Goal: Navigation & Orientation: Find specific page/section

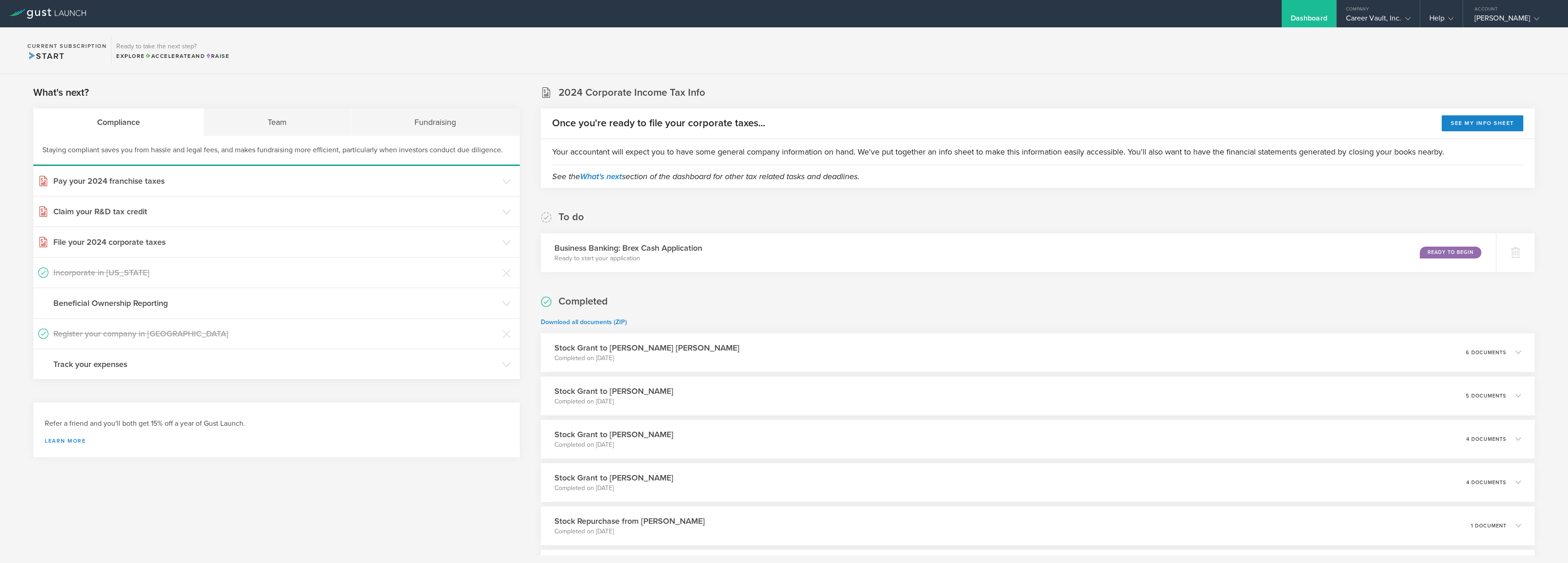
click at [417, 80] on div "What's next? Compliance Team Fundraising Staying compliant saves you from hassl…" at bounding box center [784, 468] width 1568 height 787
click at [509, 182] on header "Pay your 2024 franchise taxes" at bounding box center [276, 181] width 487 height 30
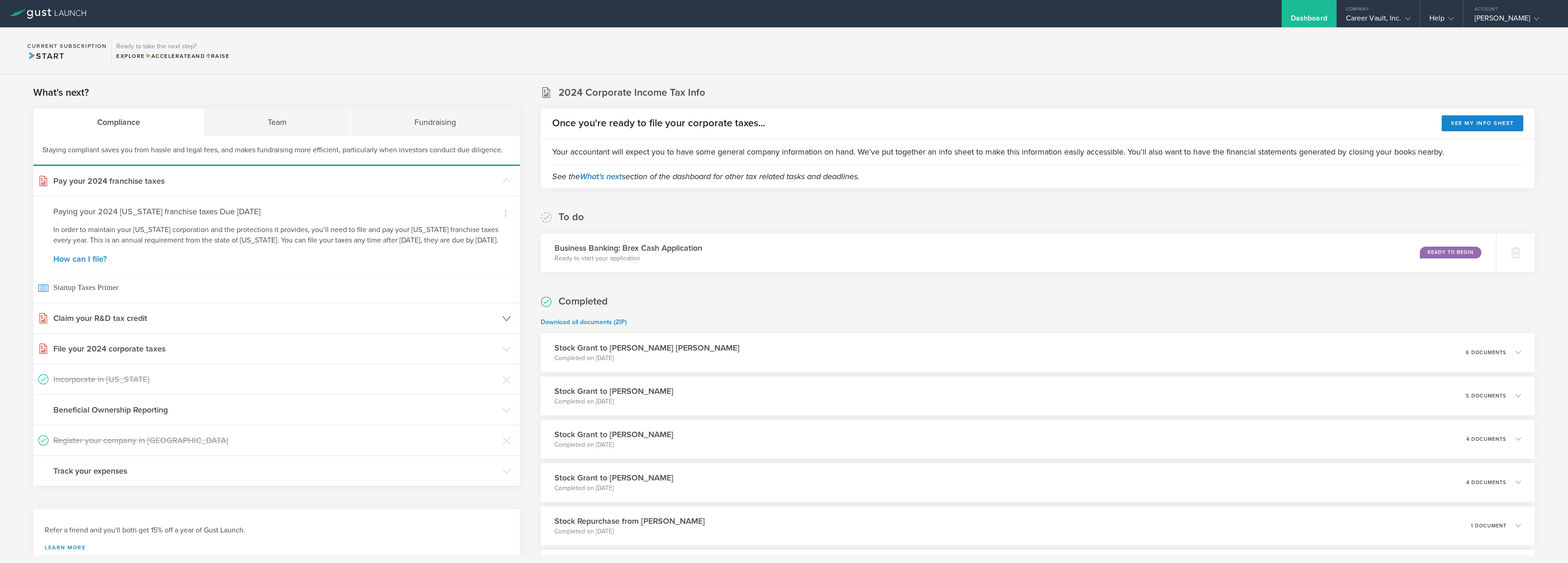
click at [505, 320] on polyline at bounding box center [507, 318] width 7 height 4
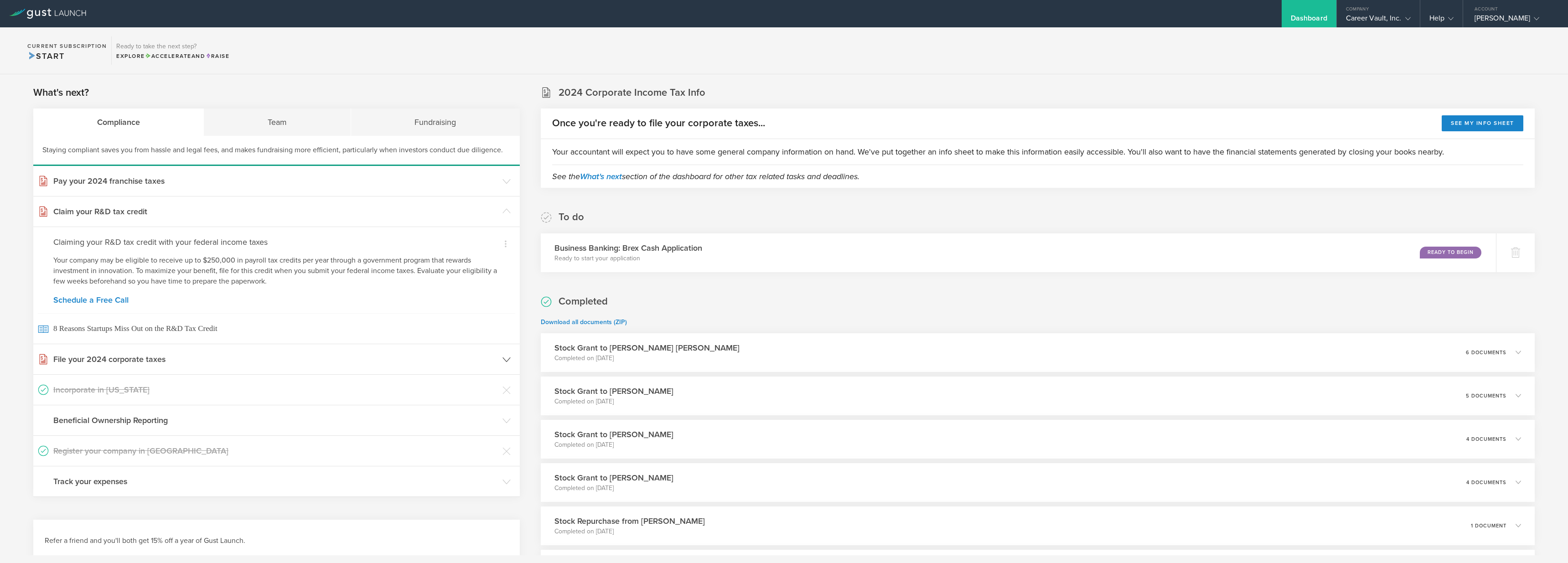
click at [504, 365] on header "File your 2024 corporate taxes" at bounding box center [276, 359] width 487 height 30
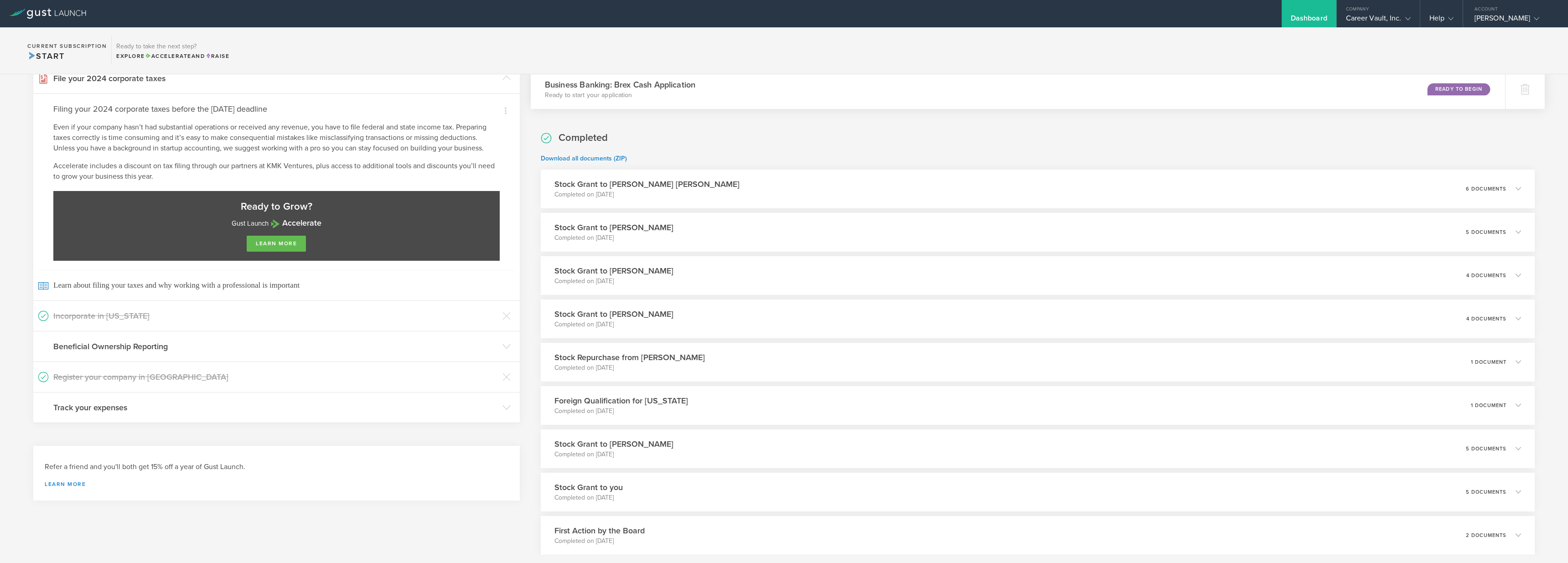
scroll to position [55, 0]
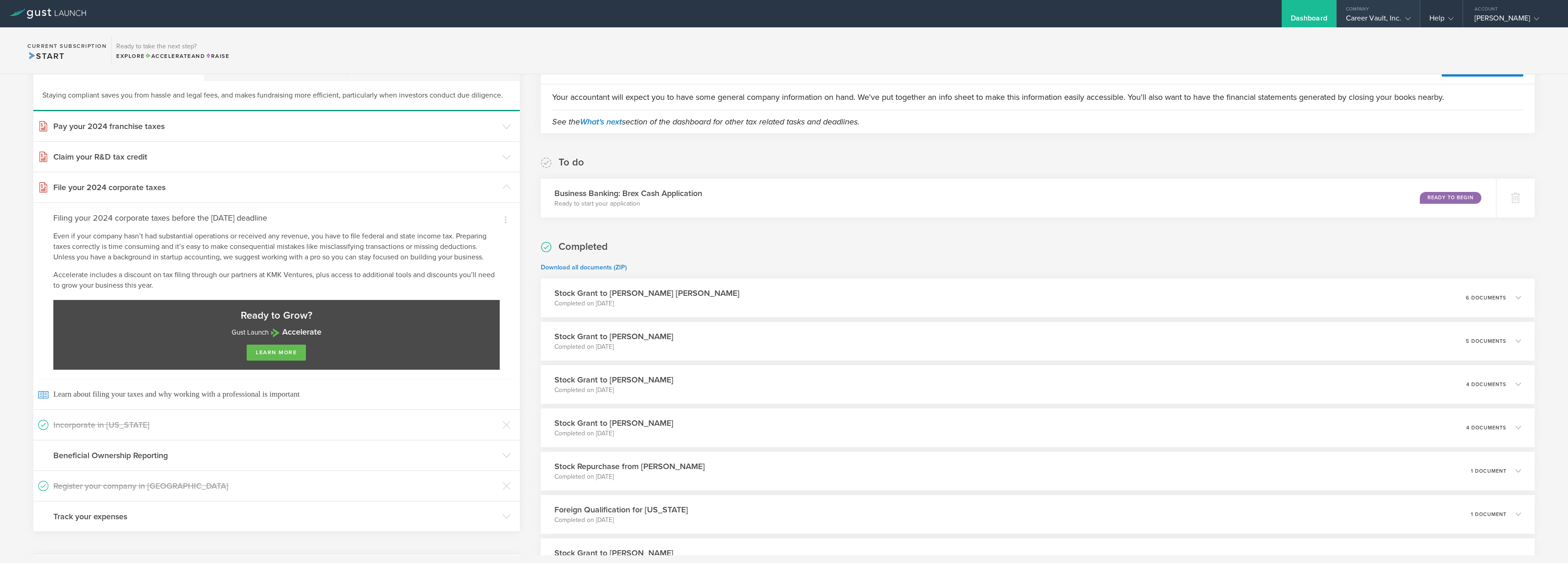
click at [1388, 22] on div "Career Vault, Inc." at bounding box center [1378, 21] width 65 height 14
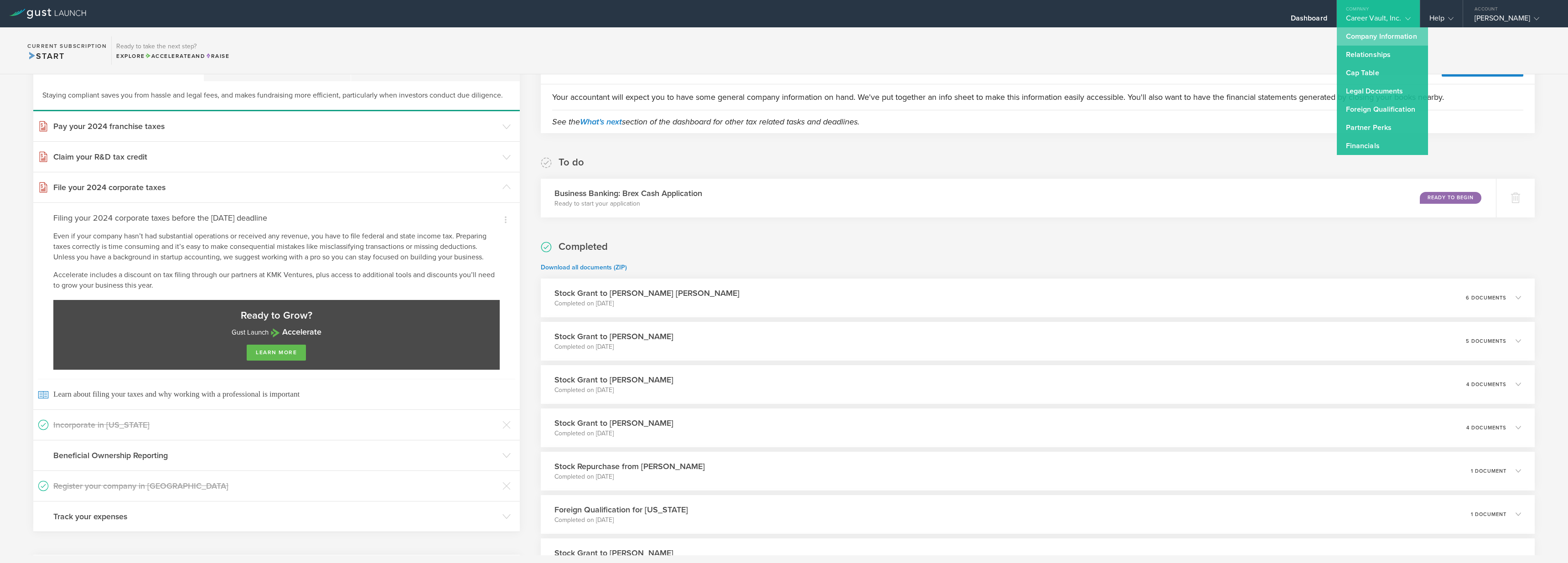
click at [1389, 38] on link "Company Information" at bounding box center [1383, 36] width 91 height 18
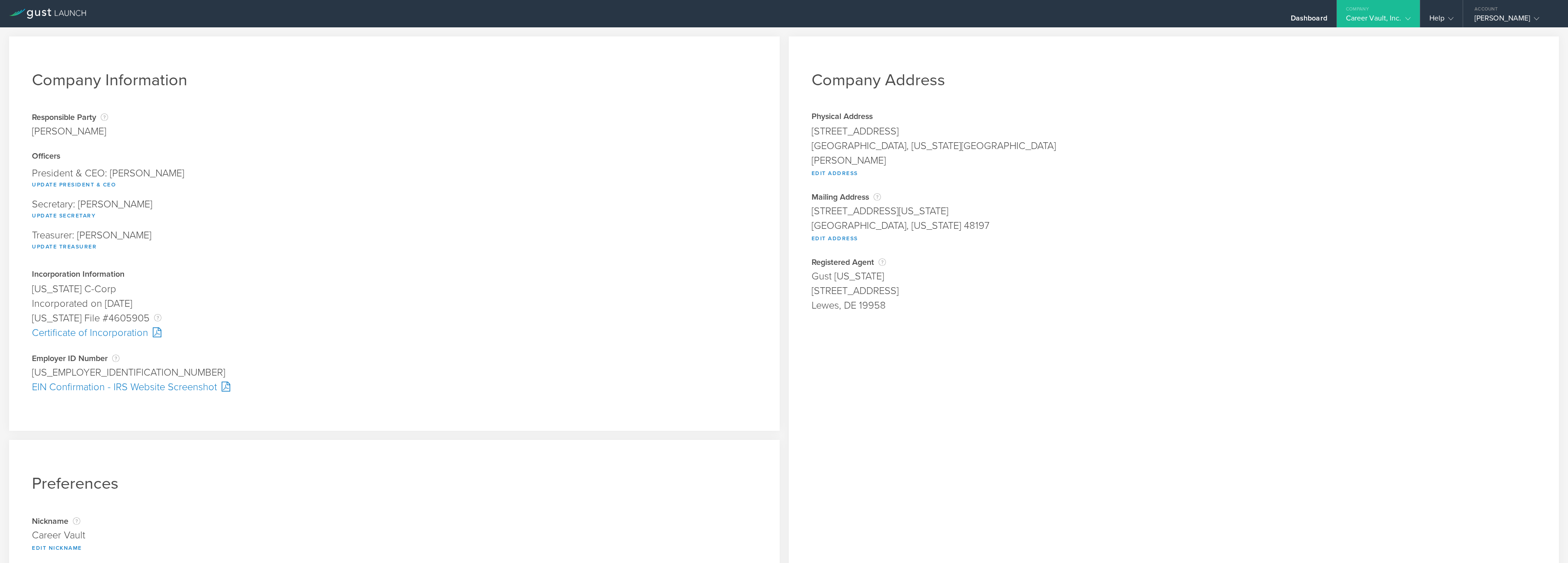
click at [988, 183] on div "Company Address Physical Address [STREET_ADDRESS][US_STATE] [PERSON_NAME] Edit …" at bounding box center [1174, 338] width 771 height 604
